Goal: Find specific page/section: Find specific page/section

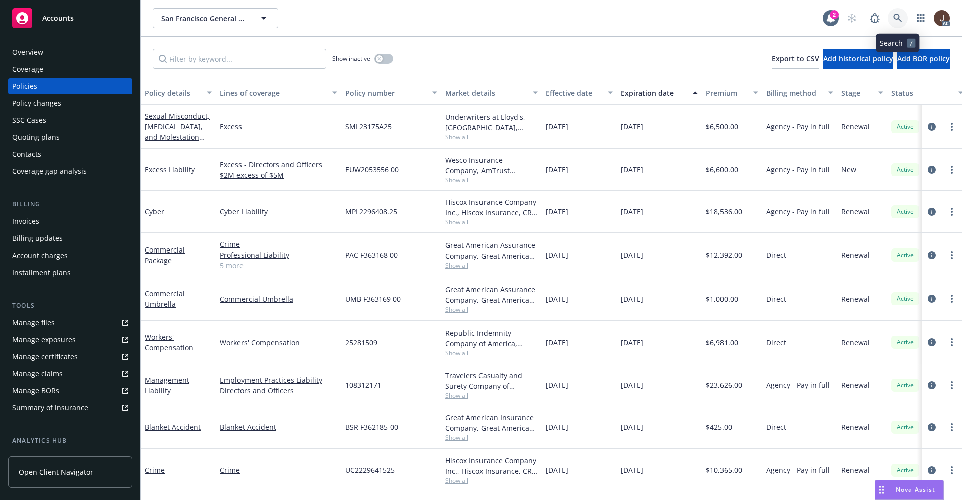
scroll to position [0, 157]
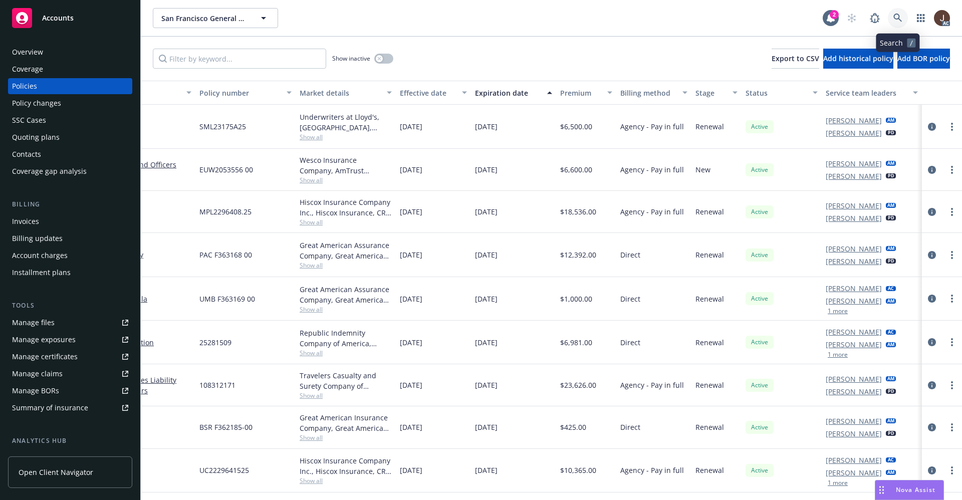
drag, startPoint x: 0, startPoint y: 0, endPoint x: 900, endPoint y: 17, distance: 899.7
click at [900, 17] on icon at bounding box center [897, 18] width 9 height 9
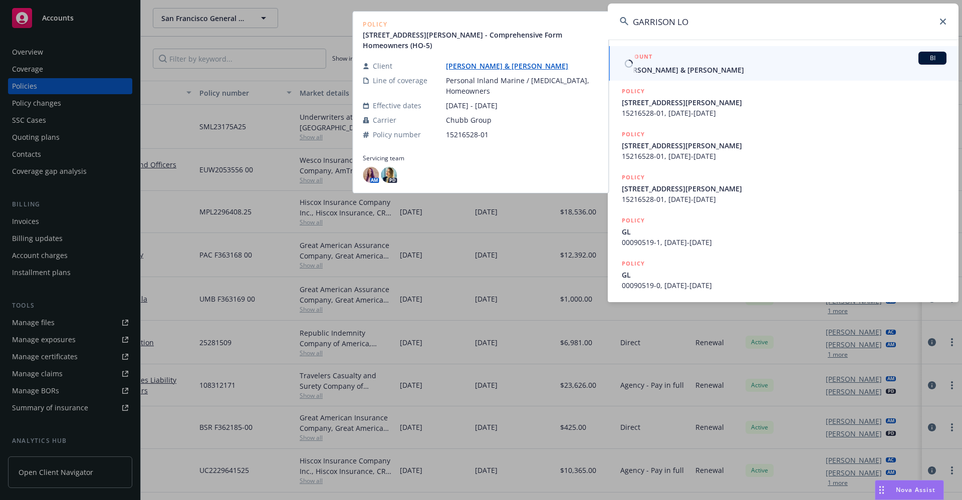
type input "GARRISON LO"
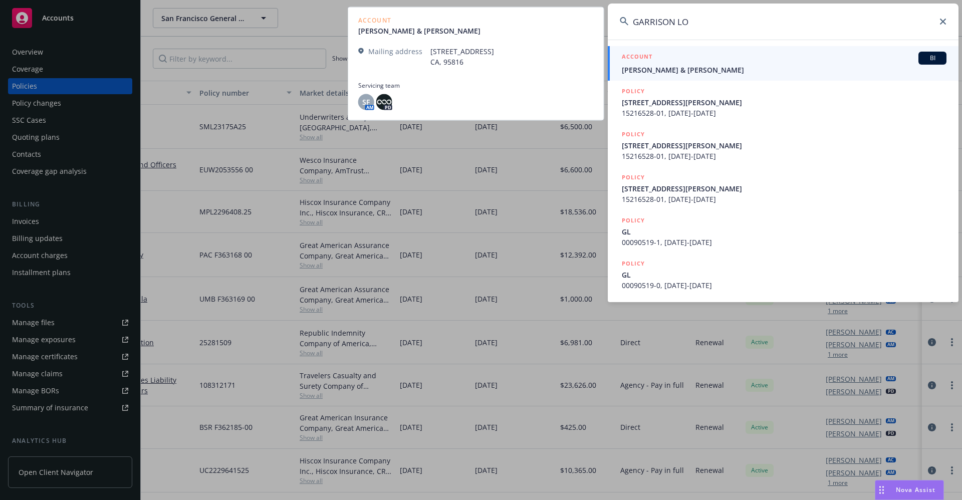
click at [671, 74] on span "[PERSON_NAME] & [PERSON_NAME]" at bounding box center [784, 70] width 325 height 11
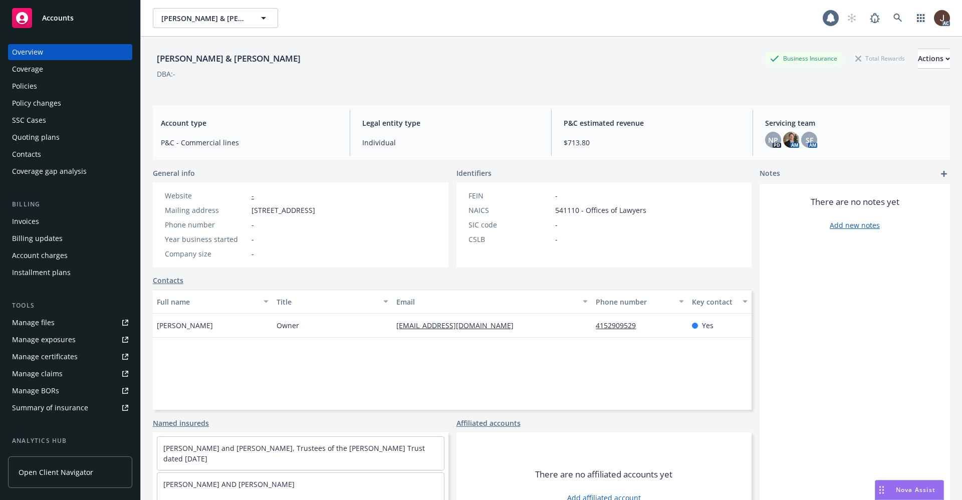
click at [26, 90] on div "Policies" at bounding box center [24, 86] width 25 height 16
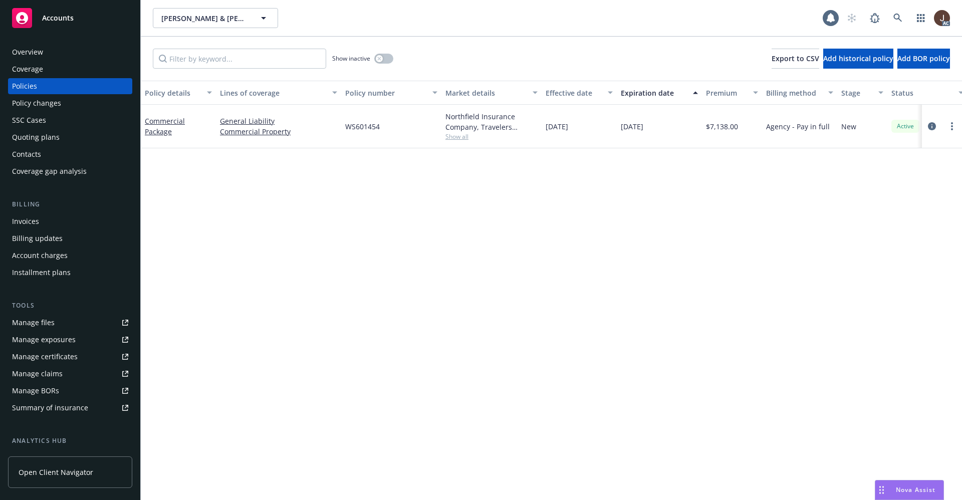
click at [291, 220] on div "Policy details Lines of coverage Policy number Market details Effective date Ex…" at bounding box center [551, 290] width 821 height 419
click at [390, 59] on button "button" at bounding box center [383, 59] width 19 height 10
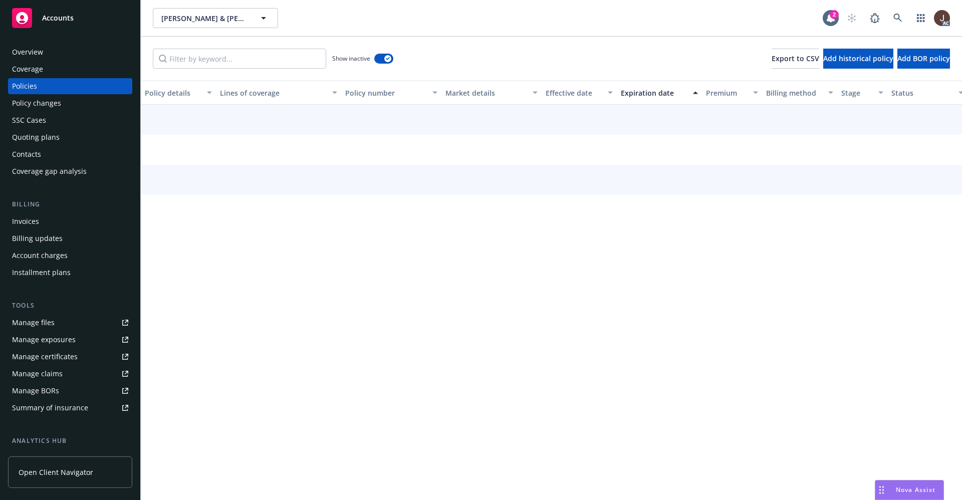
click at [440, 39] on div "Show inactive Export to CSV Add historical policy Add BOR policy" at bounding box center [551, 59] width 821 height 44
